Goal: Task Accomplishment & Management: Complete application form

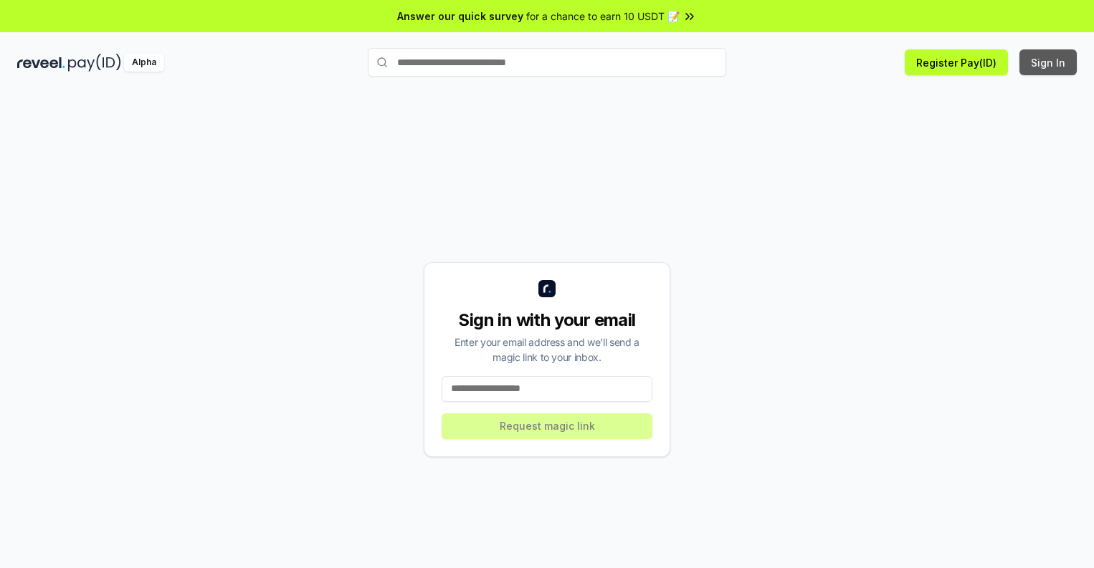
click at [1049, 62] on button "Sign In" at bounding box center [1047, 62] width 57 height 26
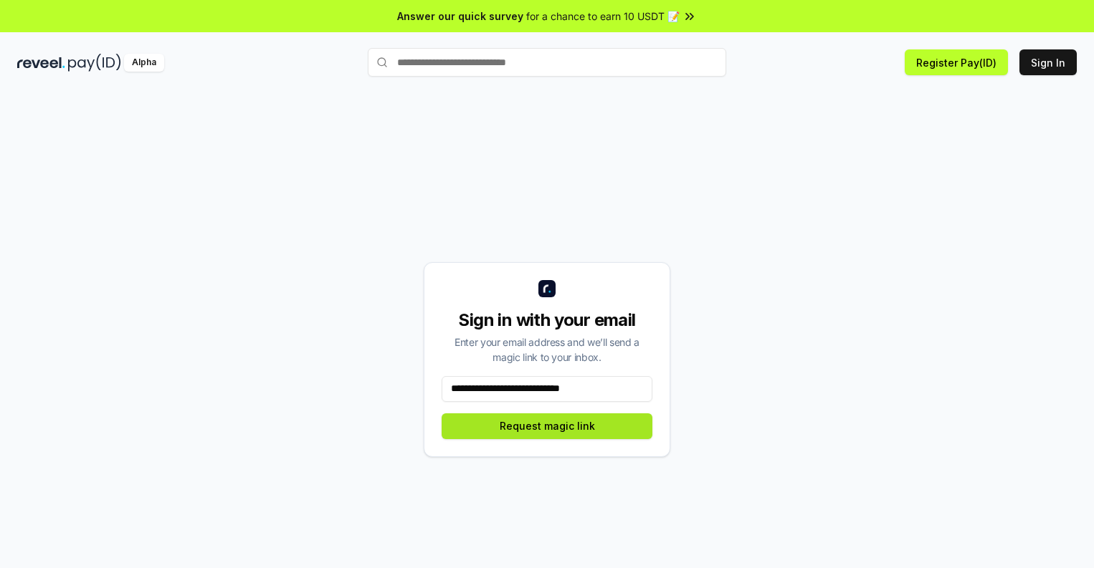
type input "**********"
click at [547, 426] on button "Request magic link" at bounding box center [547, 427] width 211 height 26
